Goal: Register for event/course

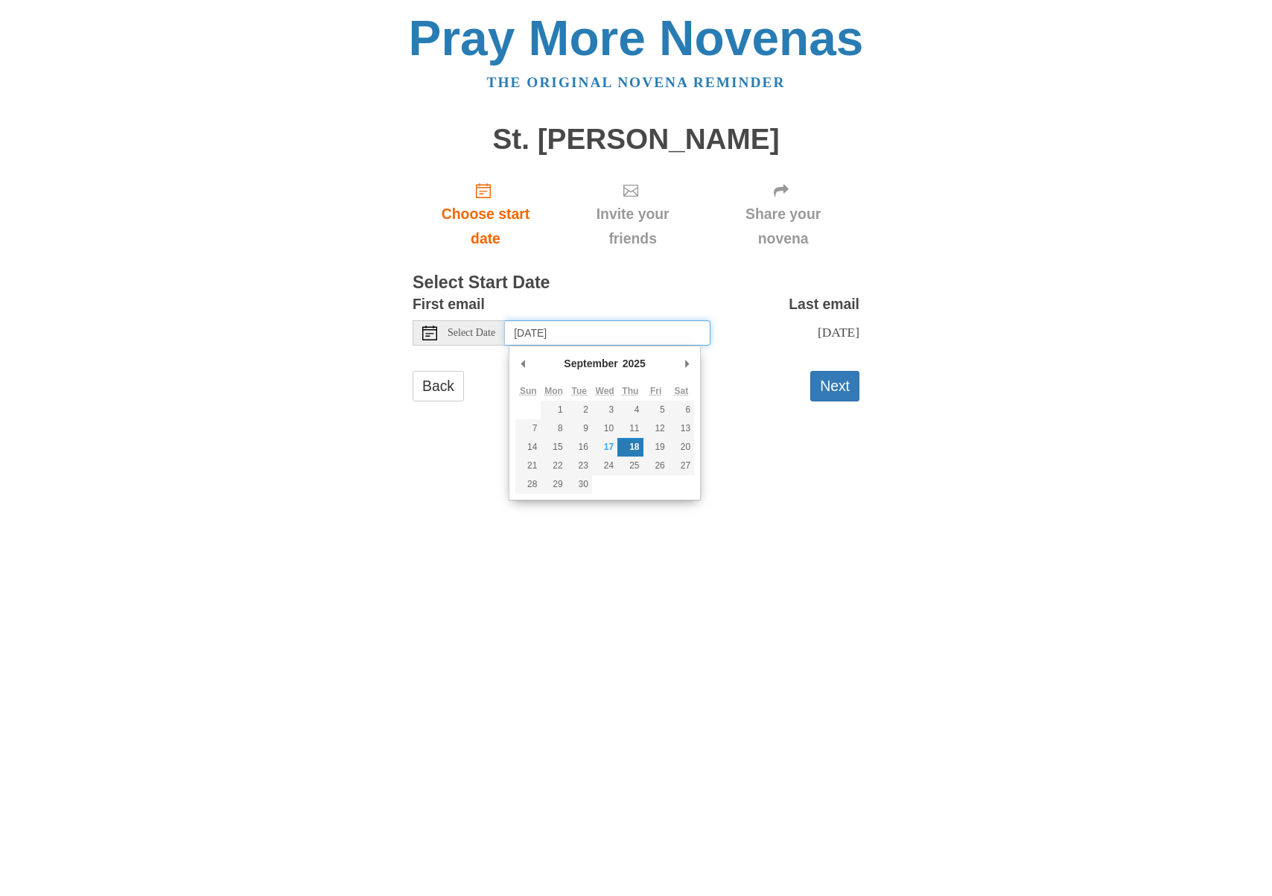
click at [637, 328] on input "Thursday, September 18th" at bounding box center [608, 332] width 206 height 25
type input "Wednesday, September 17th"
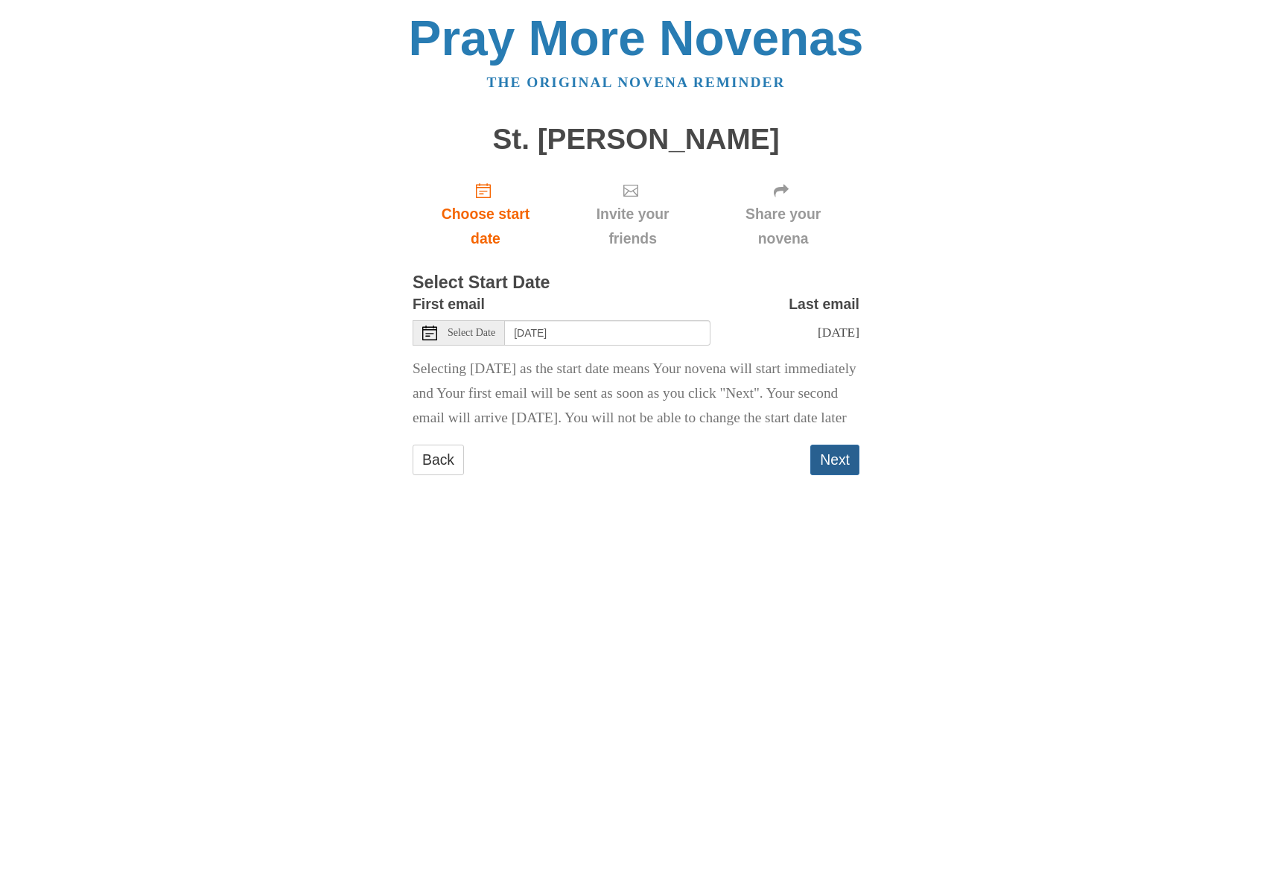
click at [835, 475] on button "Next" at bounding box center [834, 460] width 49 height 31
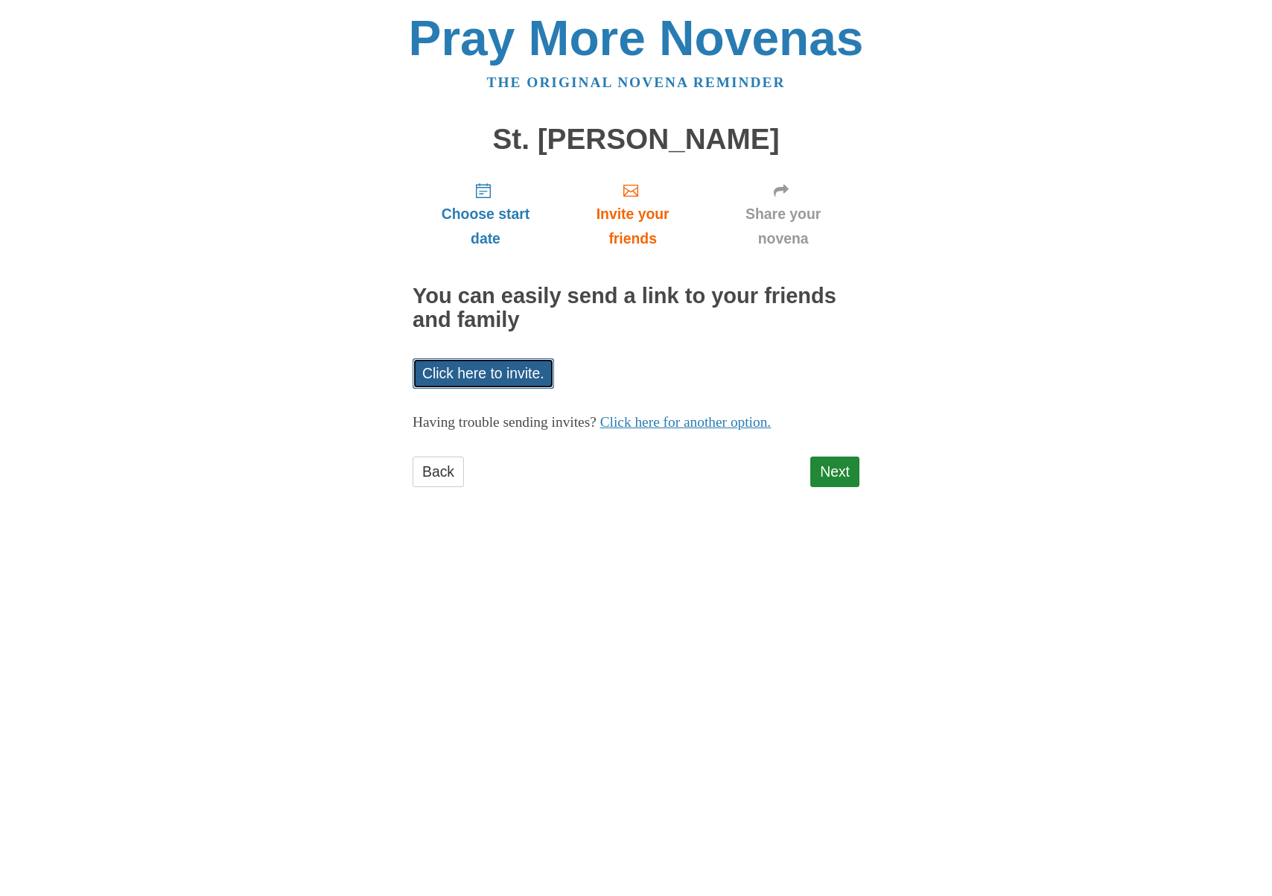
click at [526, 374] on link "Click here to invite." at bounding box center [483, 373] width 141 height 31
click at [841, 474] on link "Next" at bounding box center [834, 471] width 49 height 31
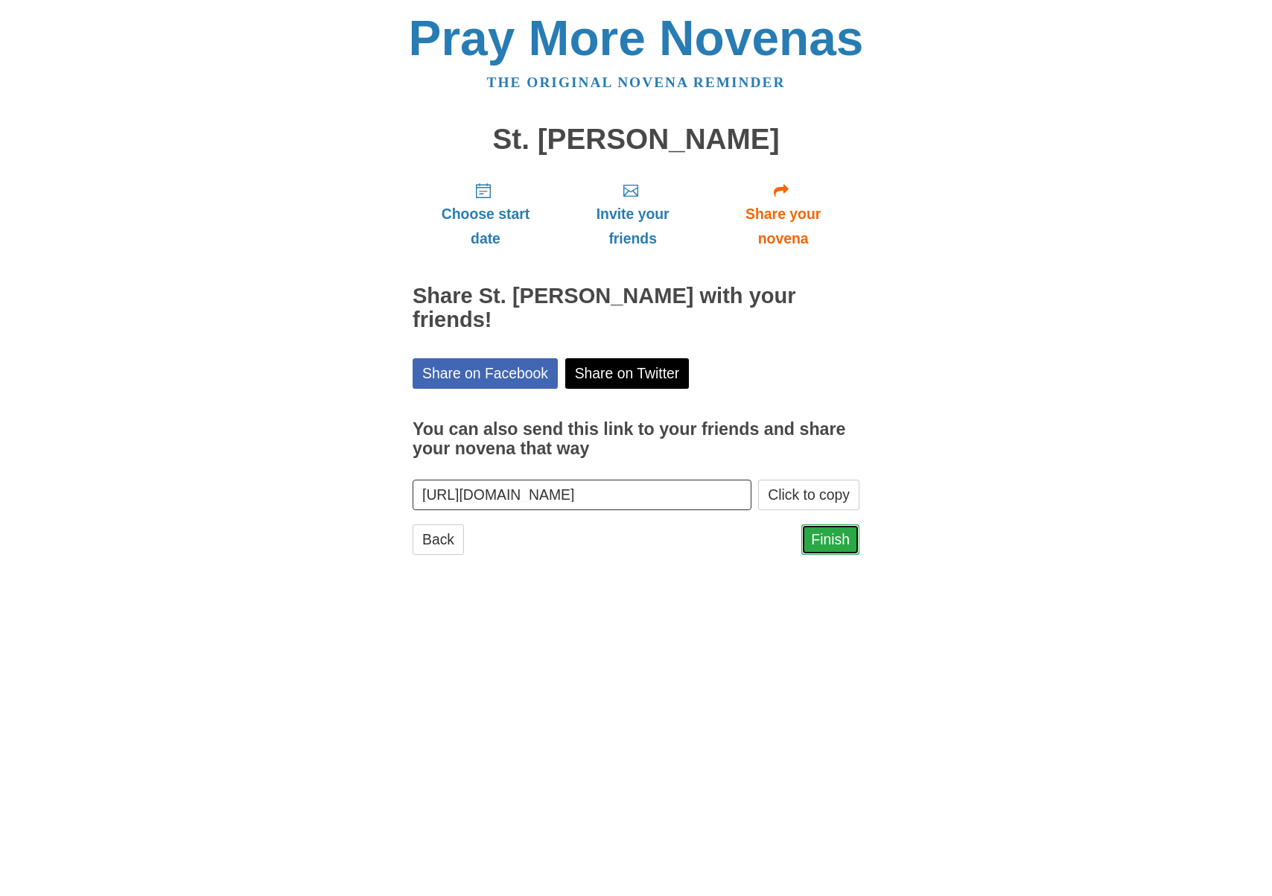
click at [830, 524] on link "Finish" at bounding box center [830, 539] width 58 height 31
